Goal: Browse casually

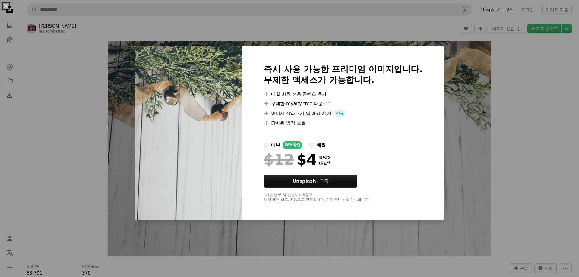
click at [507, 53] on div "An X shape 즉시 사용 가능한 프리미엄 이미지입니다. 무제한 액세스가 가능합니다. A plus sign 매월 회원 전용 콘텐츠 추가 A…" at bounding box center [289, 138] width 579 height 277
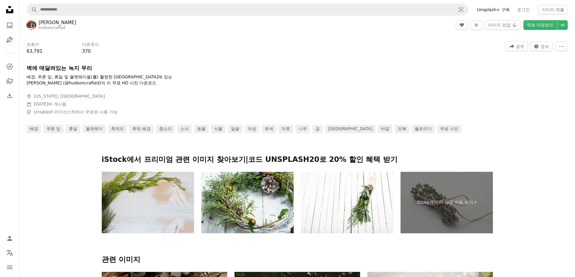
scroll to position [211, 0]
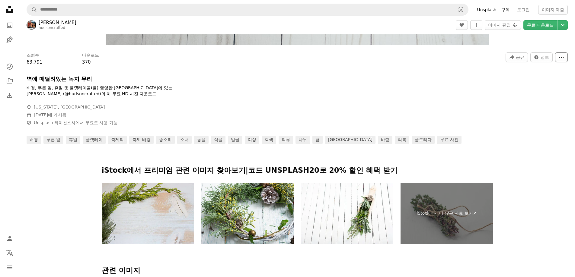
click at [558, 58] on button "More Actions" at bounding box center [561, 58] width 13 height 10
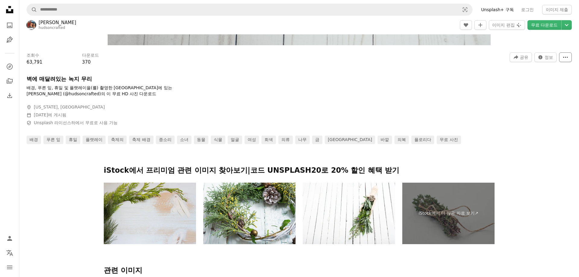
click at [563, 58] on icon "More Actions" at bounding box center [565, 57] width 5 height 5
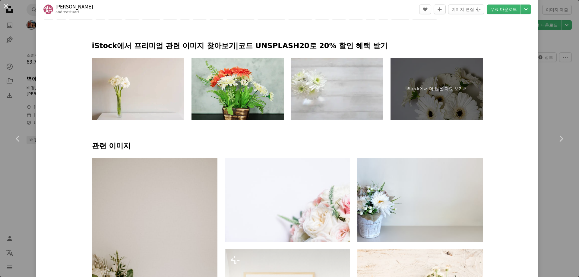
scroll to position [272, 0]
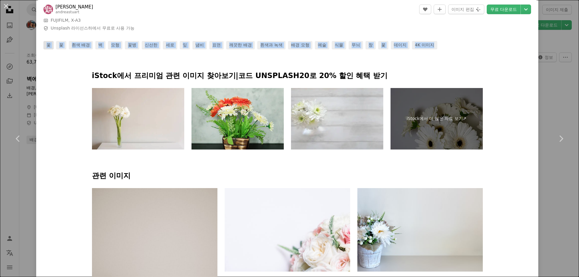
drag, startPoint x: 443, startPoint y: 47, endPoint x: 46, endPoint y: 47, distance: 397.7
click at [46, 47] on div "꽃 꽃 흰색 배경 벽 모형 꽃병 신선한 세로 잎 냄비 표면 깨끗한 배경 흰색과 녹색 배경 모형 예술 식물 무늬 창 꽃 데이지 4K 이미지" at bounding box center [287, 45] width 488 height 8
copy div "꽃 꽃 흰색 배경 벽 모형 꽃병 신선한 세로 잎 냄비 표면 깨끗한 배경 흰색과 녹색 배경 모형 예술 식물 무늬 창 꽃 데이지 4K 이미지"
